Goal: Information Seeking & Learning: Find specific fact

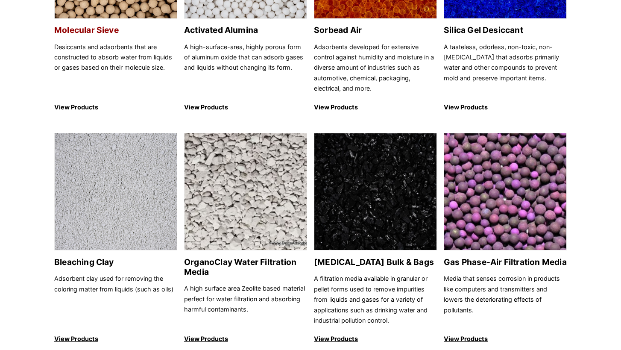
scroll to position [256, 0]
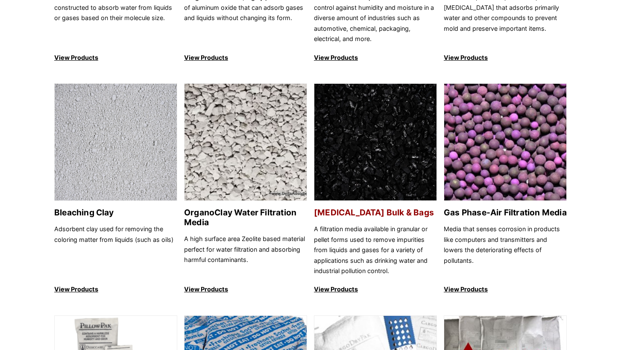
click at [363, 189] on img at bounding box center [375, 142] width 122 height 117
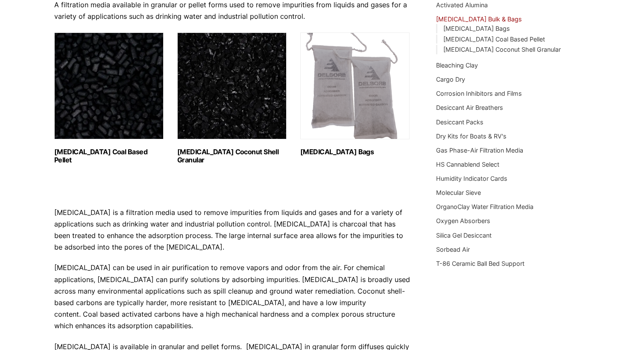
scroll to position [76, 0]
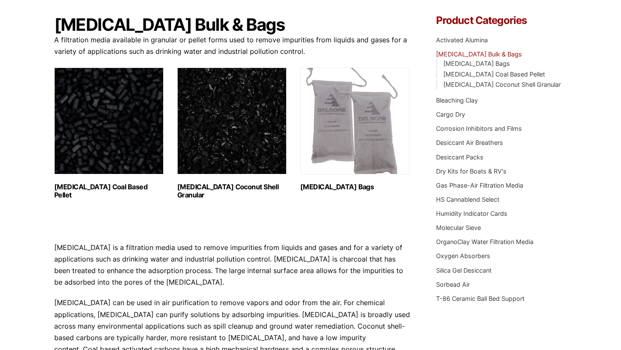
click at [332, 189] on h2 "Activated Carbon Bags (2)" at bounding box center [354, 187] width 109 height 8
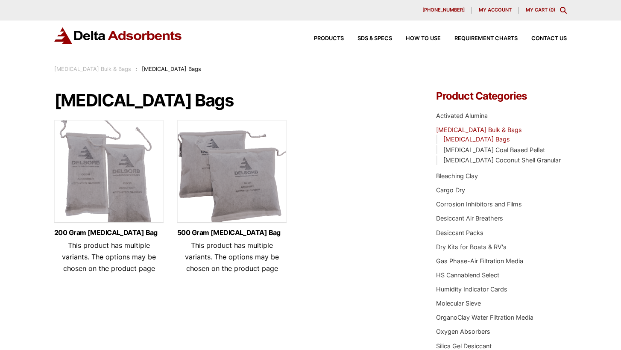
click at [469, 140] on link "Activated Carbon Bags" at bounding box center [476, 138] width 67 height 7
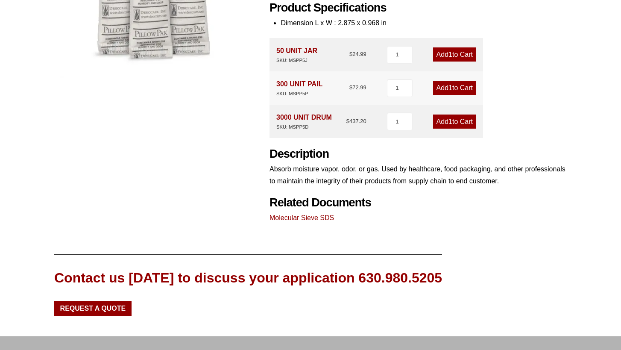
scroll to position [237, 0]
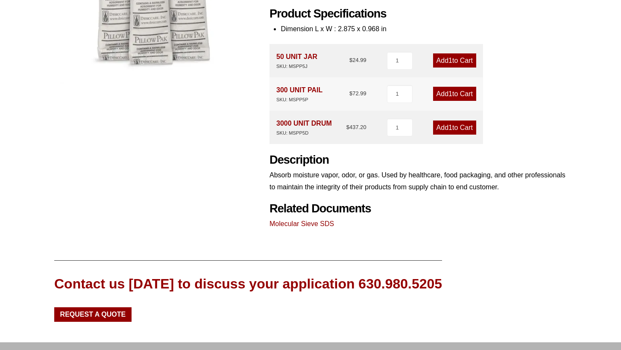
click at [29, 73] on div "Our website has detected that you are using an outdated browser that will preve…" at bounding box center [310, 99] width 621 height 672
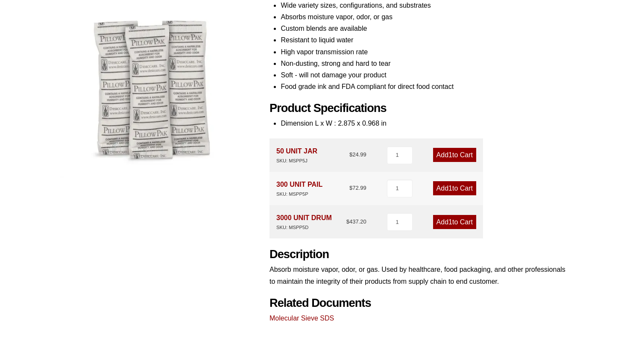
scroll to position [194, 0]
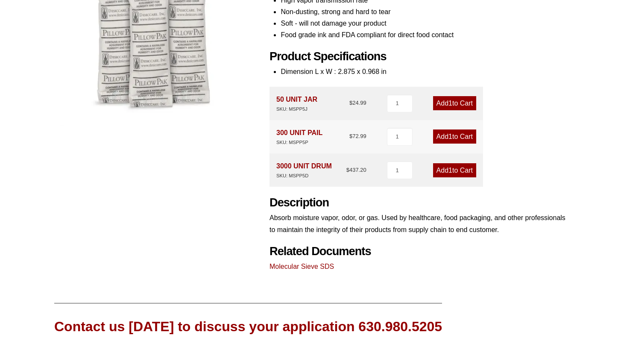
click at [311, 265] on link "Molecular Sieve SDS" at bounding box center [302, 266] width 64 height 7
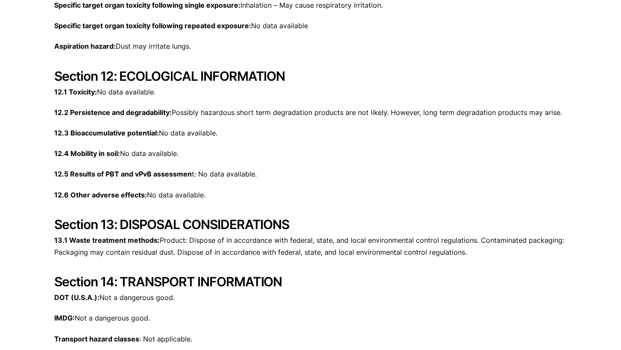
scroll to position [2520, 0]
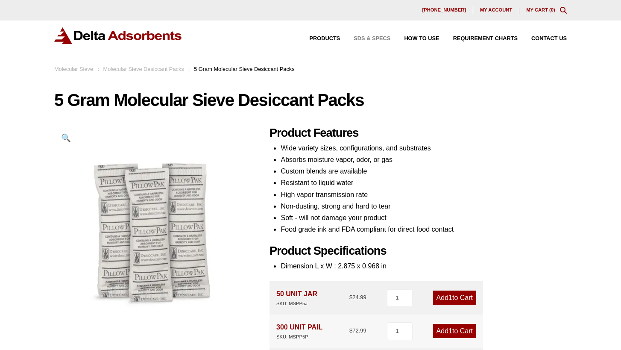
click at [378, 38] on span "SDS & SPECS" at bounding box center [372, 39] width 37 height 6
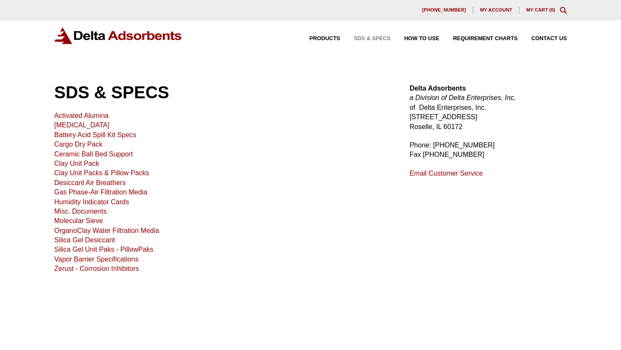
click at [87, 125] on link "[MEDICAL_DATA]" at bounding box center [81, 124] width 55 height 7
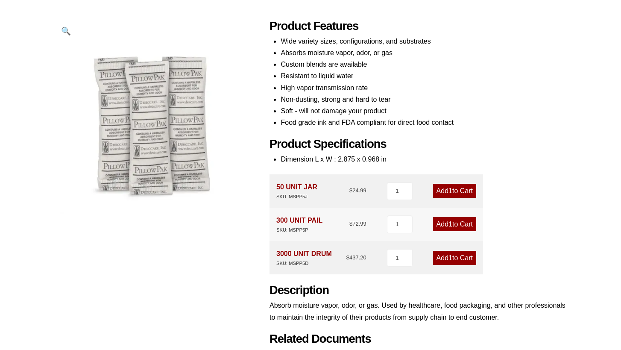
scroll to position [85, 0]
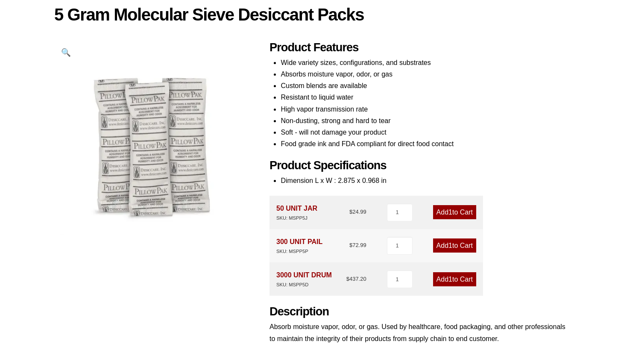
click at [544, 91] on li "Custom blends are available" at bounding box center [424, 86] width 286 height 12
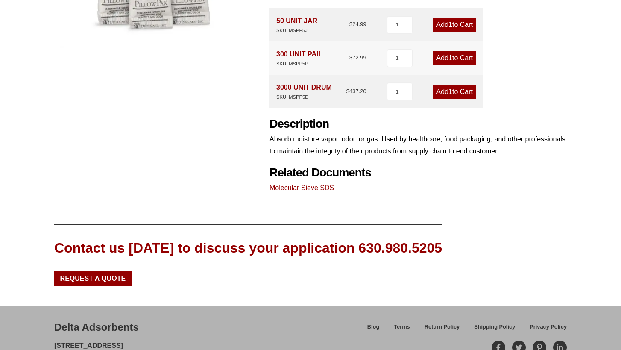
scroll to position [171, 0]
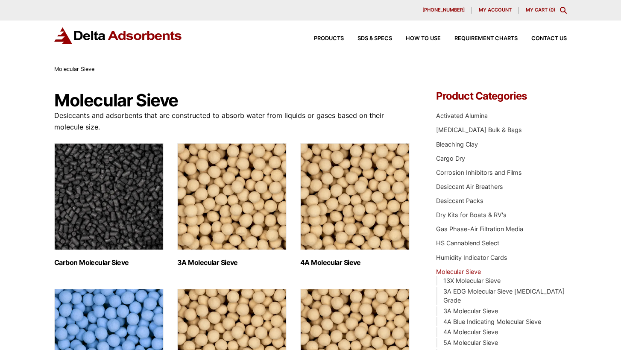
click at [97, 198] on img "Visit product category Carbon Molecular Sieve" at bounding box center [108, 196] width 109 height 107
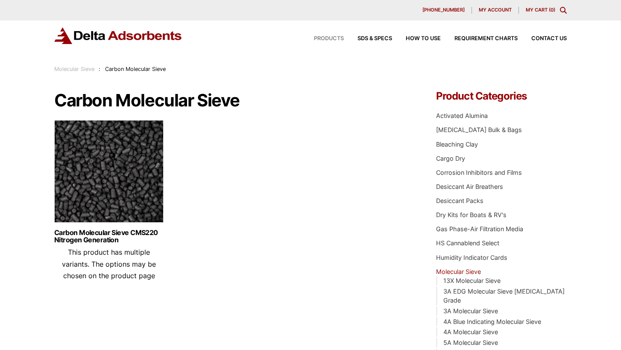
click at [333, 38] on span "Products" at bounding box center [329, 39] width 30 height 6
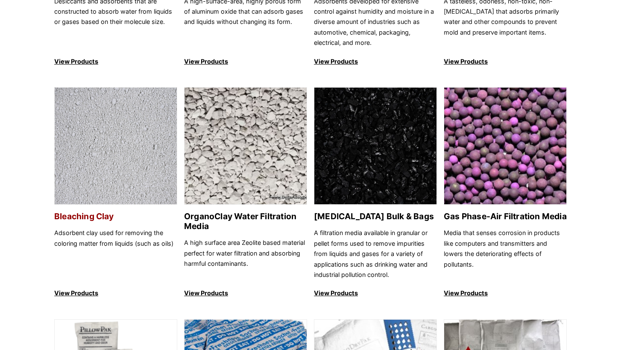
scroll to position [256, 0]
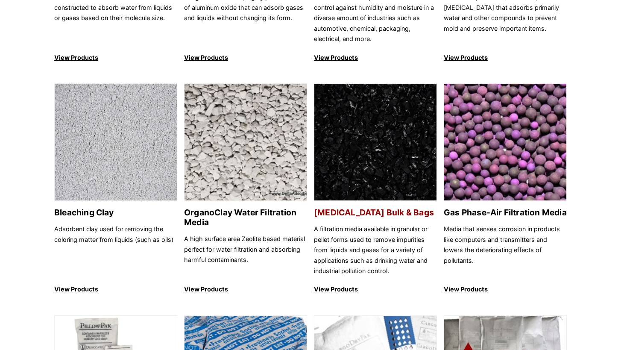
click at [353, 170] on img at bounding box center [375, 142] width 122 height 117
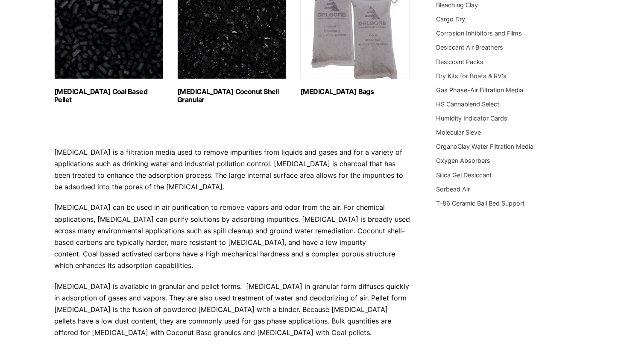
scroll to position [128, 0]
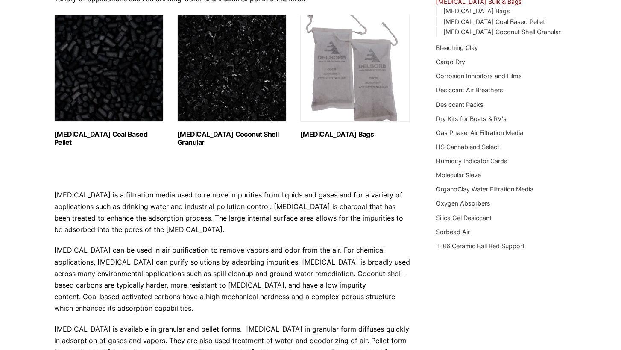
click at [14, 196] on div "Our website has detected that you are using an outdated browser that will preve…" at bounding box center [310, 234] width 621 height 724
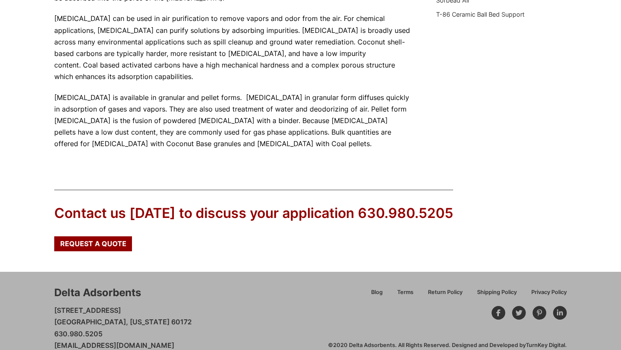
scroll to position [375, 0]
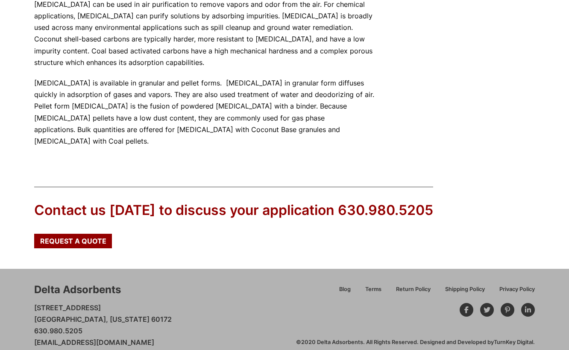
scroll to position [499, 0]
click at [511, 186] on div "Contact us today to discuss your application 630.980.5205 Request a Quote" at bounding box center [284, 217] width 501 height 62
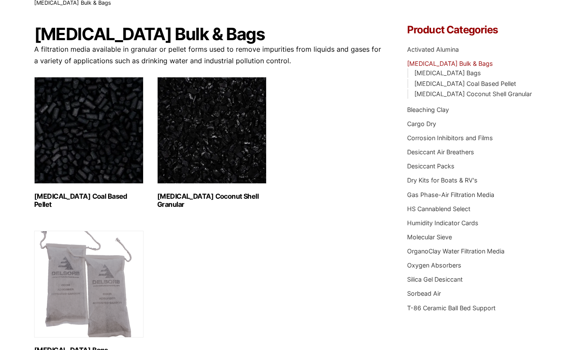
scroll to position [0, 0]
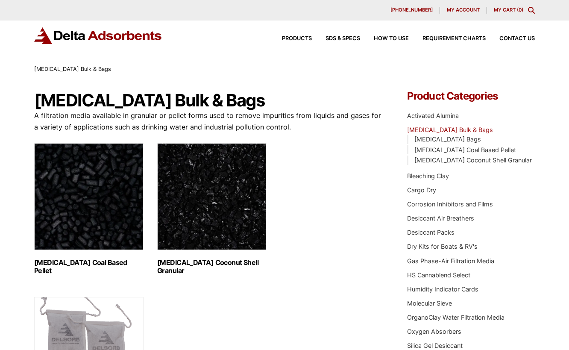
click at [532, 10] on icon "Toggle Modal Content" at bounding box center [531, 10] width 7 height 7
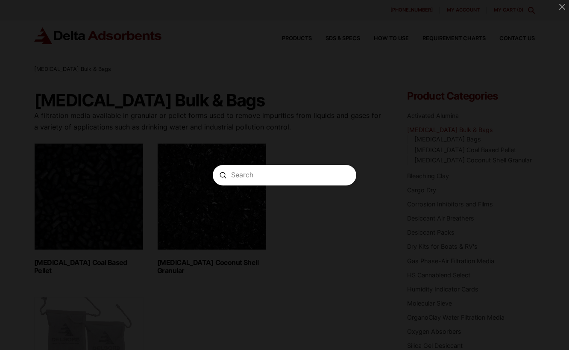
click at [289, 174] on input "Search" at bounding box center [284, 174] width 107 height 9
type input "01ap13a15"
